Goal: Task Accomplishment & Management: Manage account settings

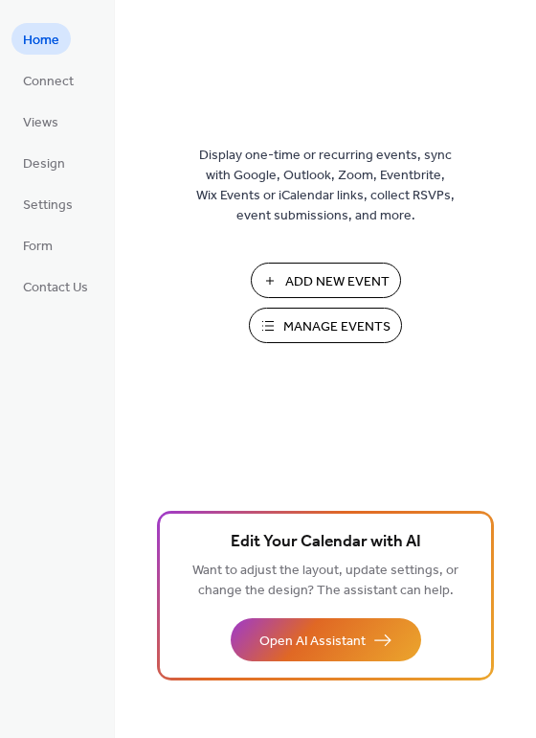
click at [319, 320] on span "Manage Events" at bounding box center [337, 327] width 107 height 20
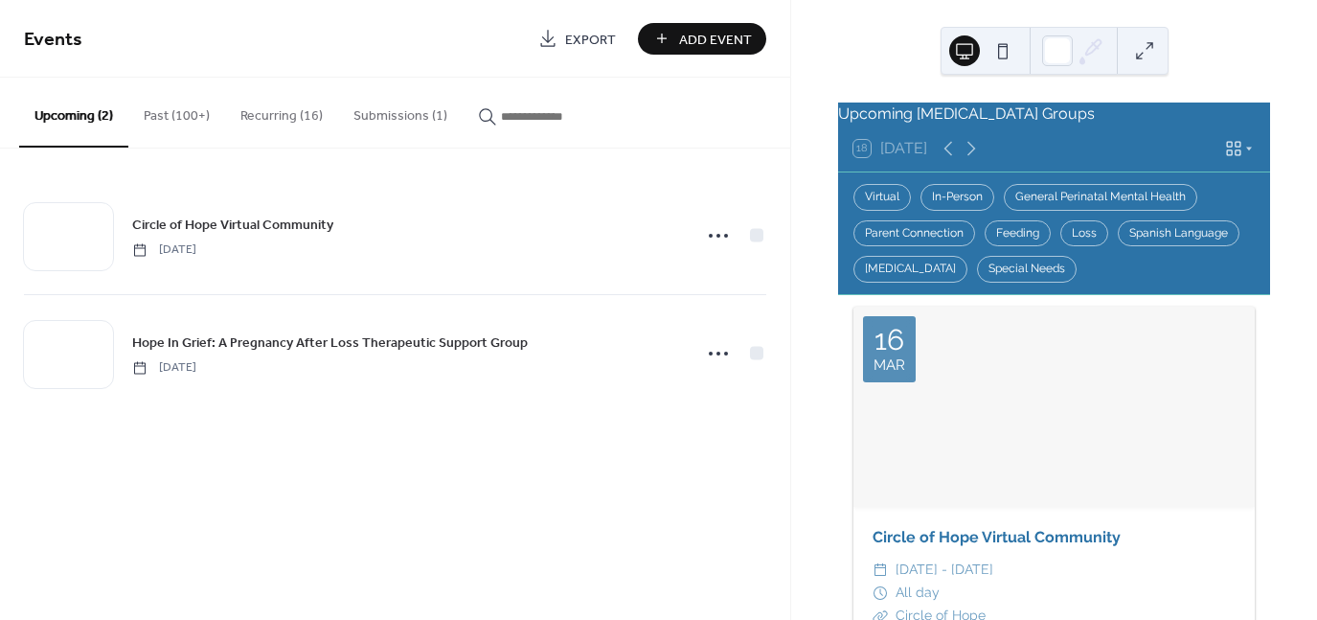
click at [378, 119] on button "Submissions (1)" at bounding box center [400, 112] width 125 height 68
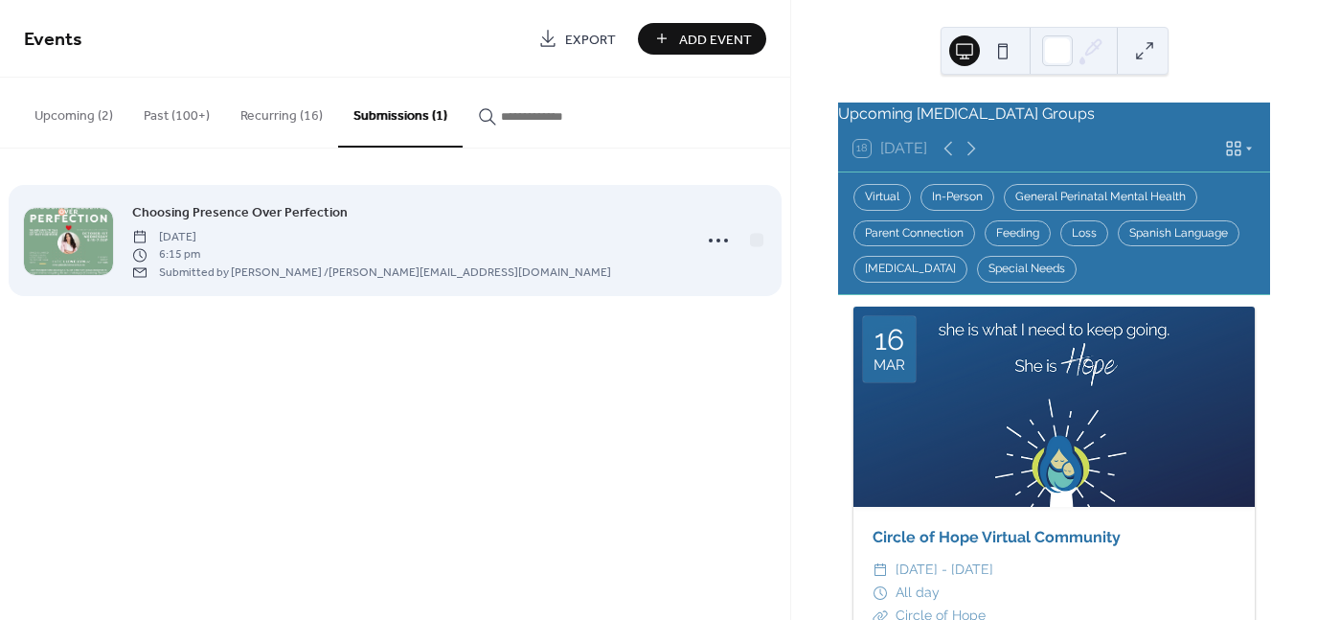
click at [306, 211] on span "Choosing Presence Over Perfection" at bounding box center [240, 213] width 216 height 20
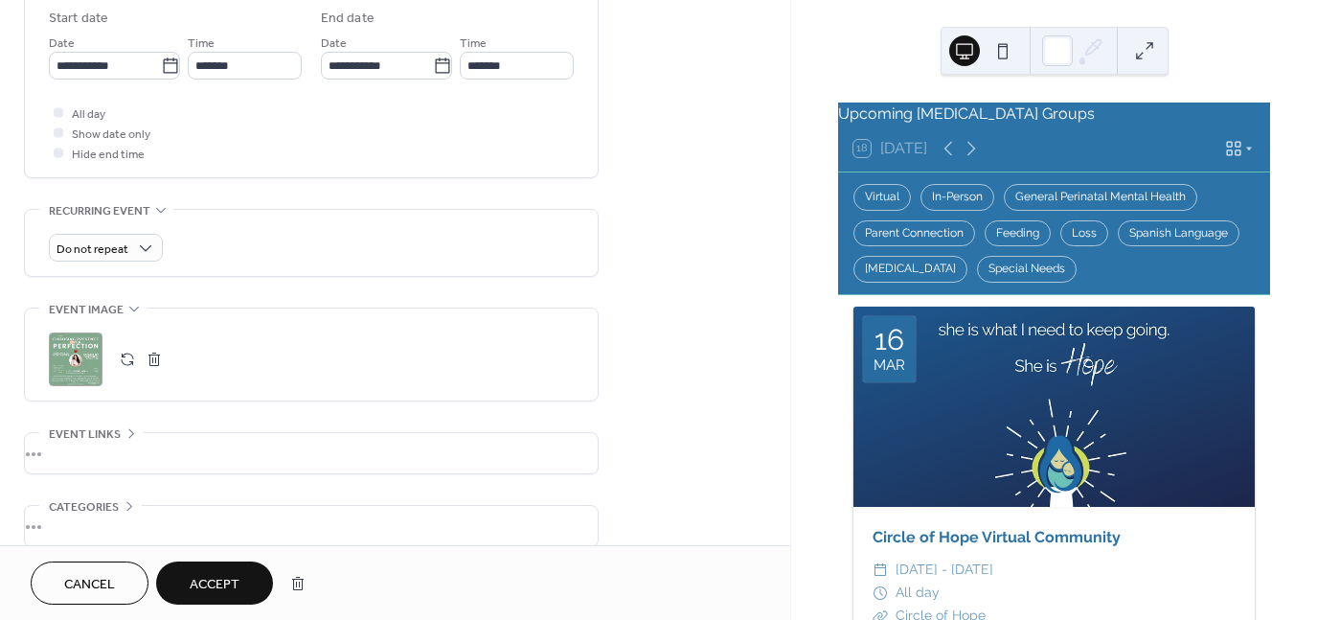
scroll to position [766, 0]
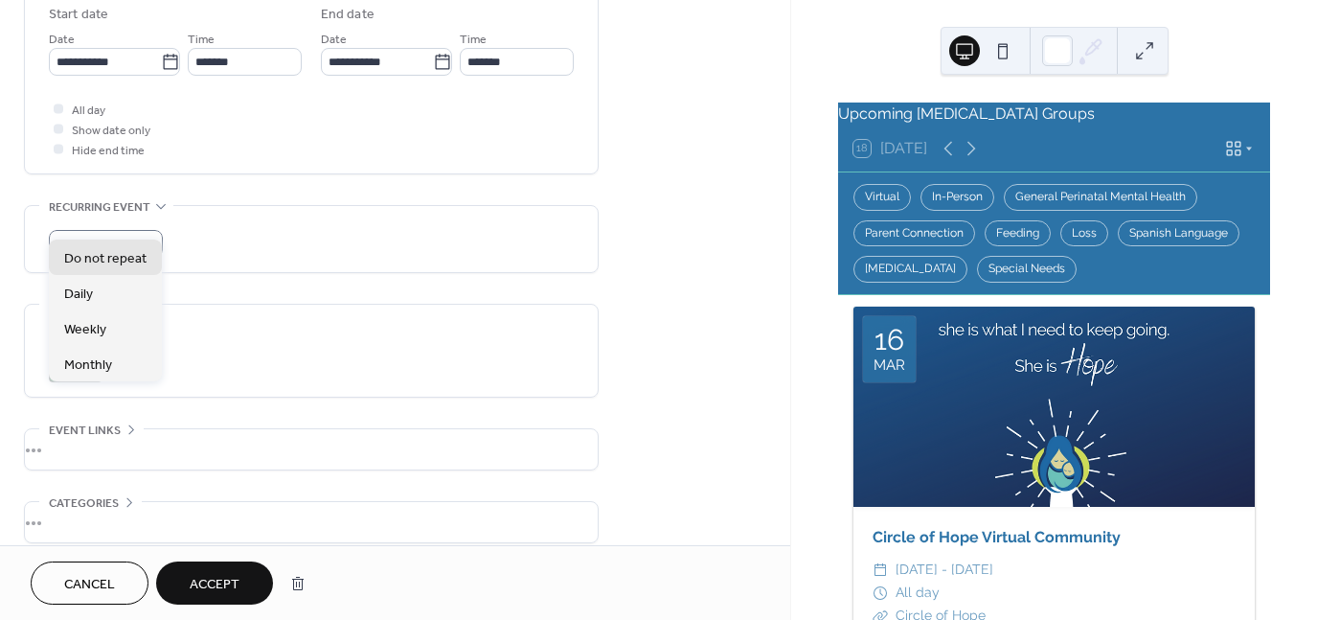
click at [594, 207] on div "Do not repeat" at bounding box center [311, 239] width 573 height 66
click at [253, 234] on div "Do not repeat" at bounding box center [311, 244] width 525 height 28
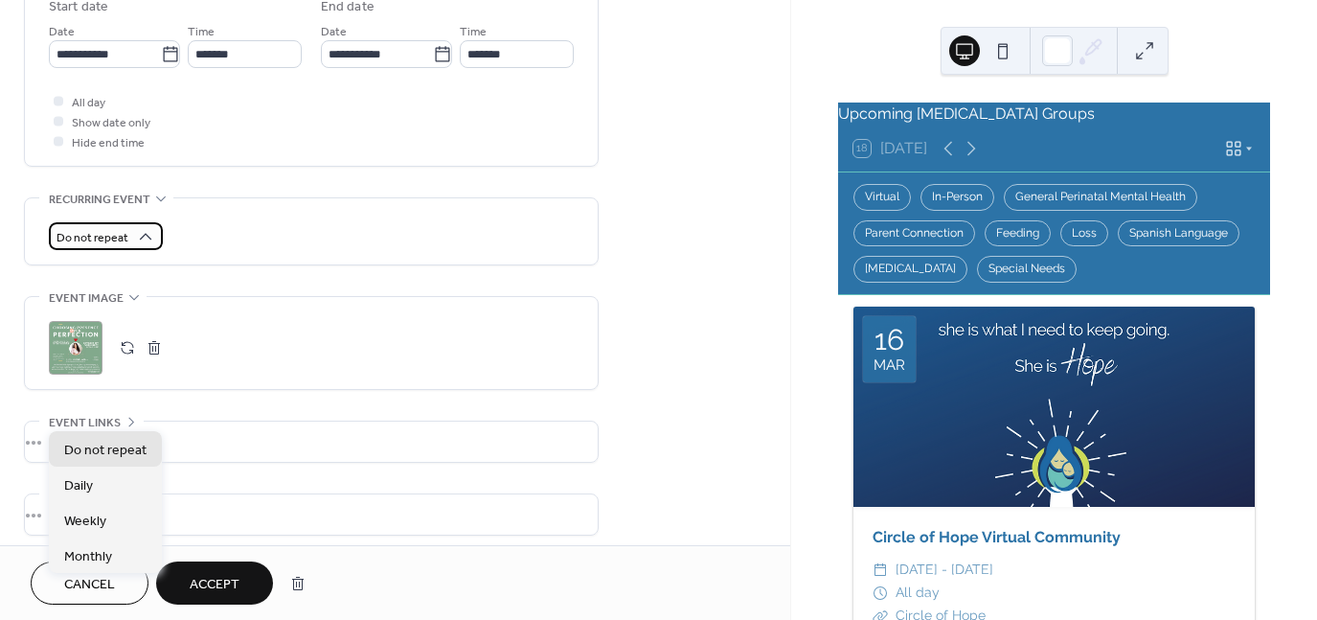
scroll to position [834, 0]
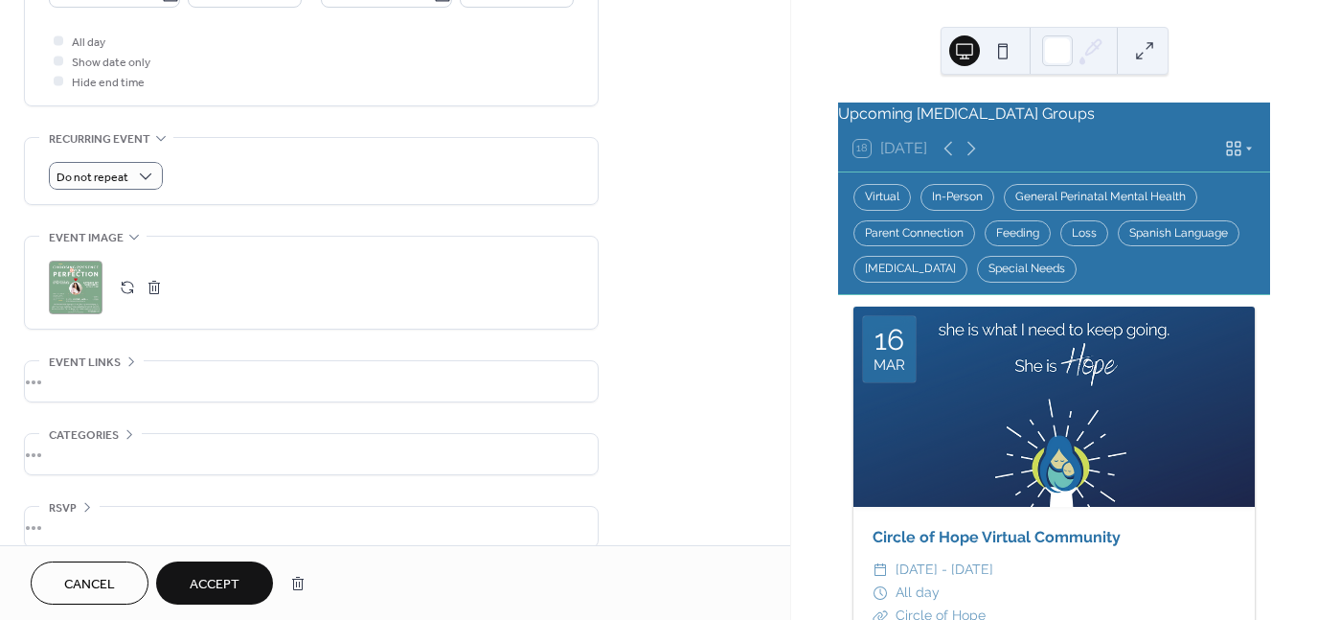
click at [474, 162] on div "Do not repeat" at bounding box center [311, 176] width 525 height 28
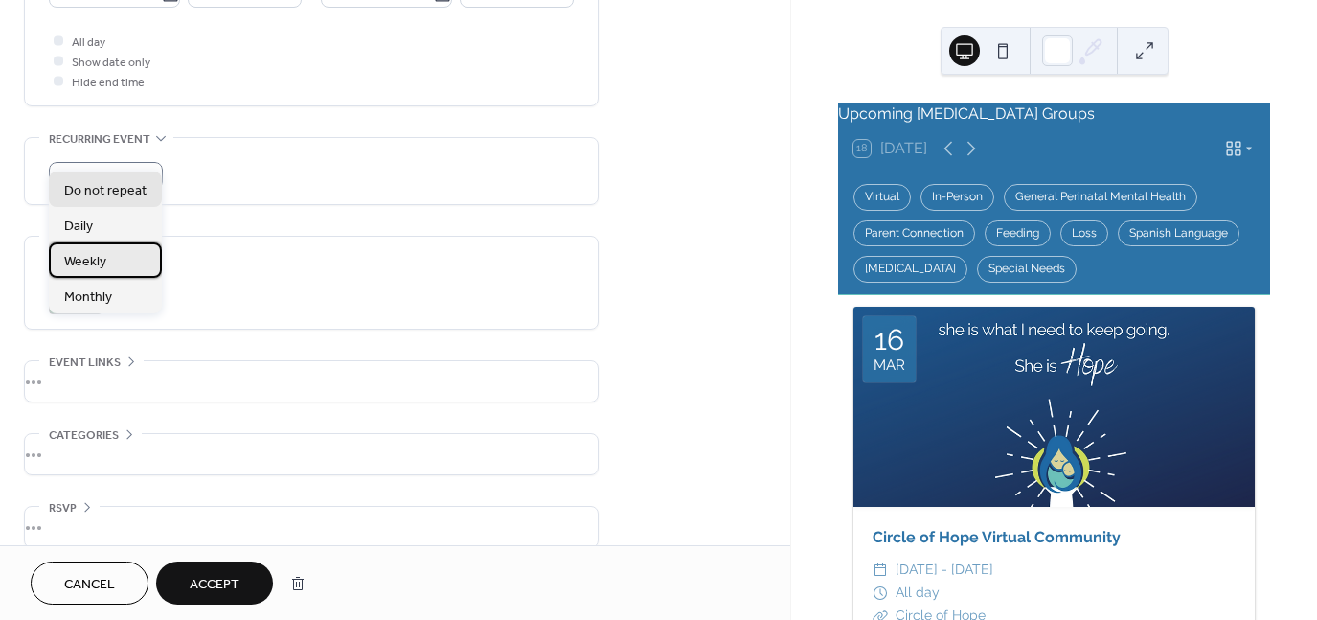
click at [123, 251] on div "Weekly" at bounding box center [105, 259] width 113 height 35
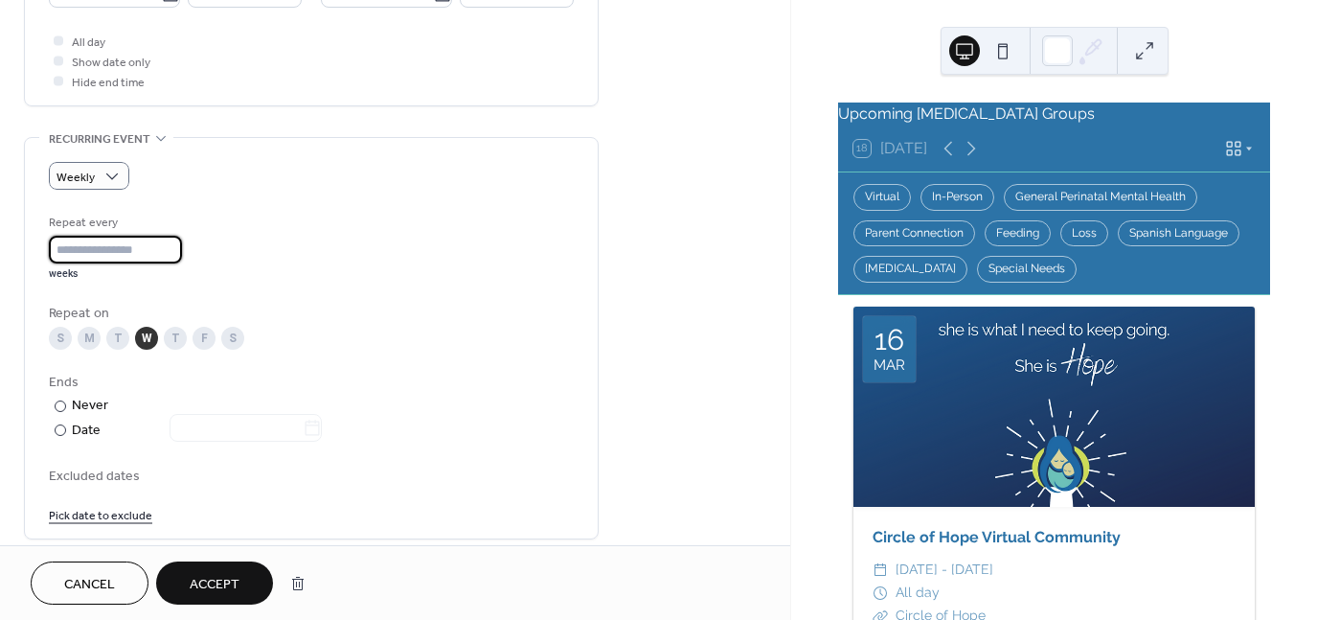
click at [82, 236] on input "*" at bounding box center [115, 250] width 133 height 28
type input "*"
click at [178, 236] on input "*" at bounding box center [115, 250] width 133 height 28
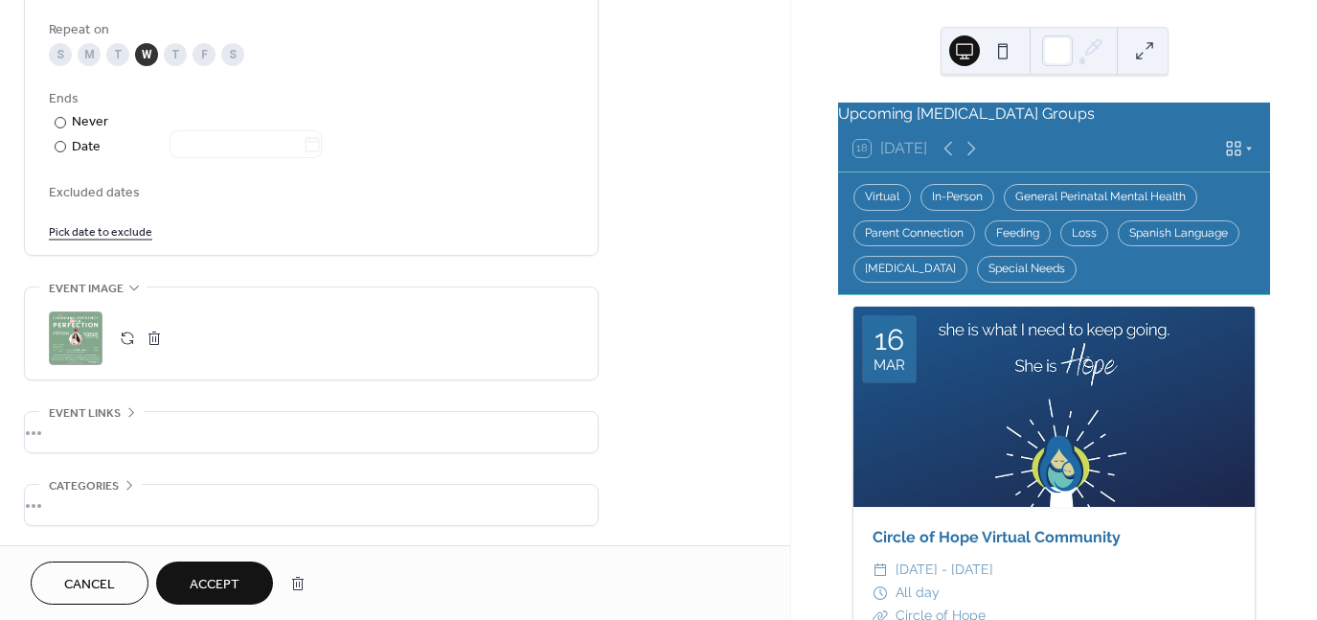
scroll to position [1169, 0]
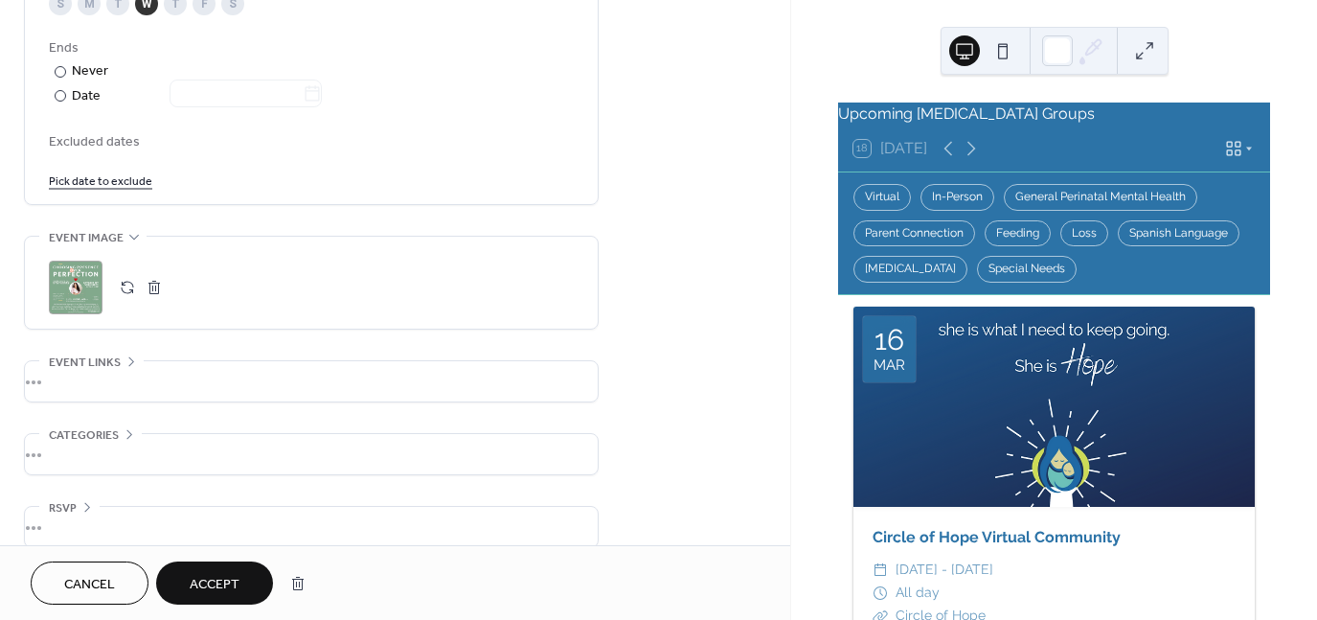
click at [71, 261] on div ";" at bounding box center [76, 288] width 54 height 54
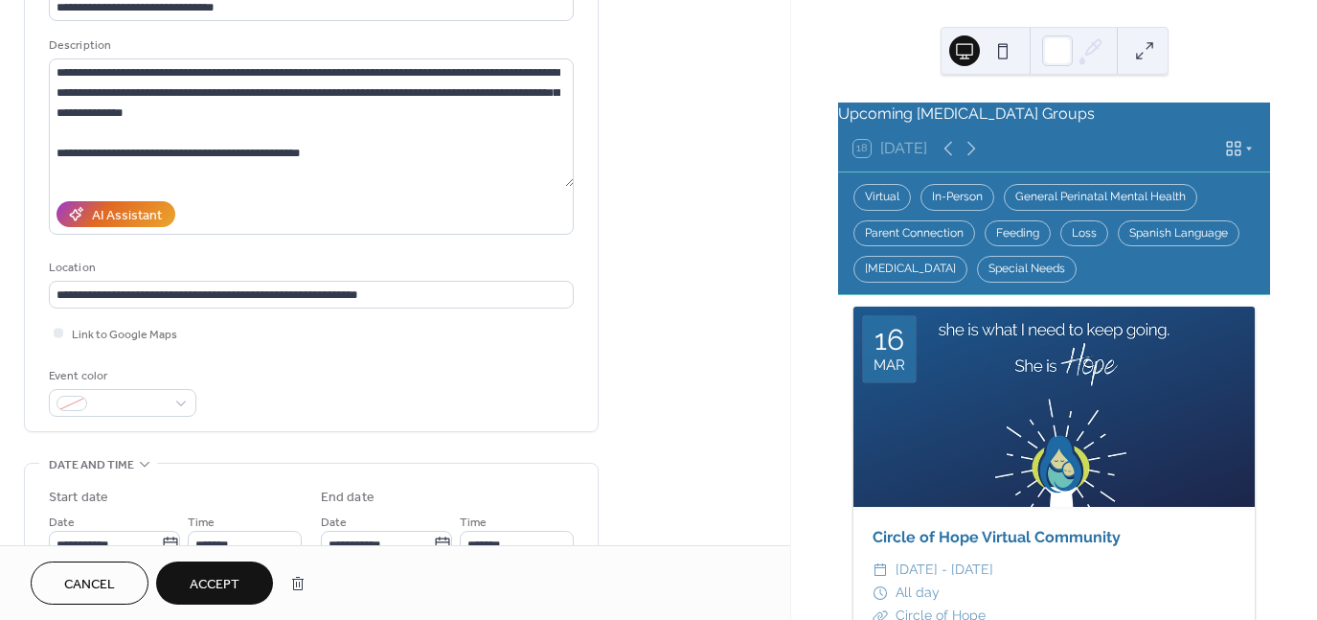
scroll to position [287, 0]
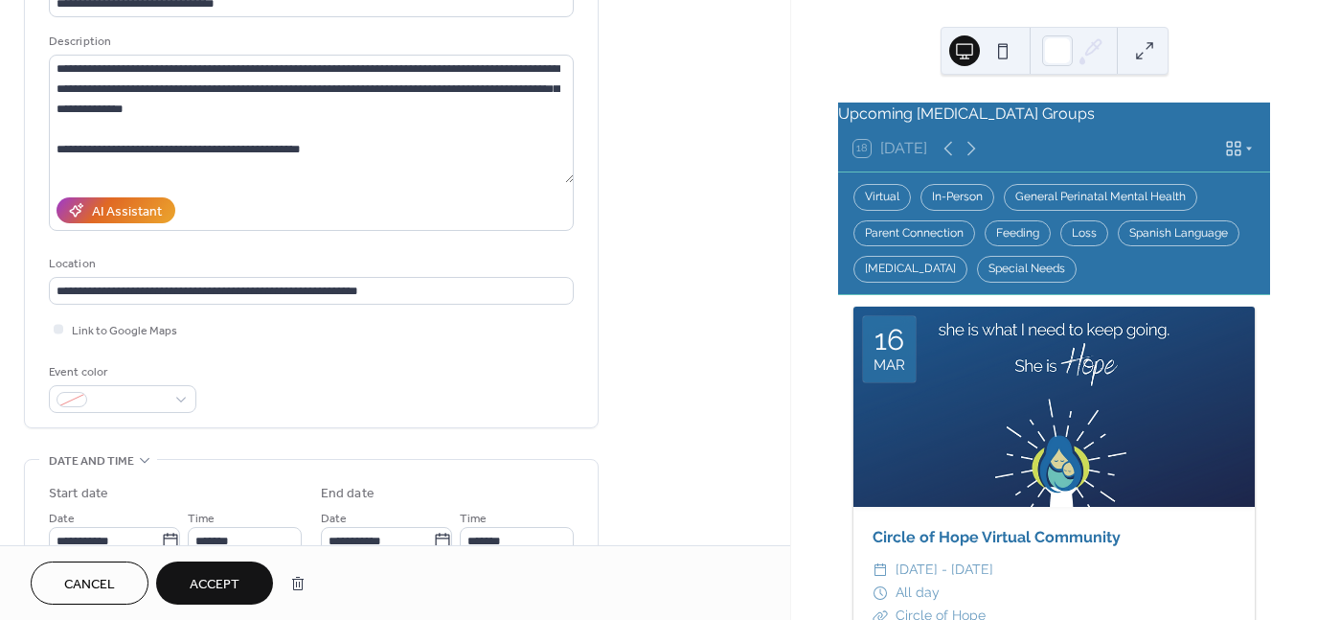
click at [235, 568] on button "Accept" at bounding box center [214, 582] width 117 height 43
